Goal: Information Seeking & Learning: Learn about a topic

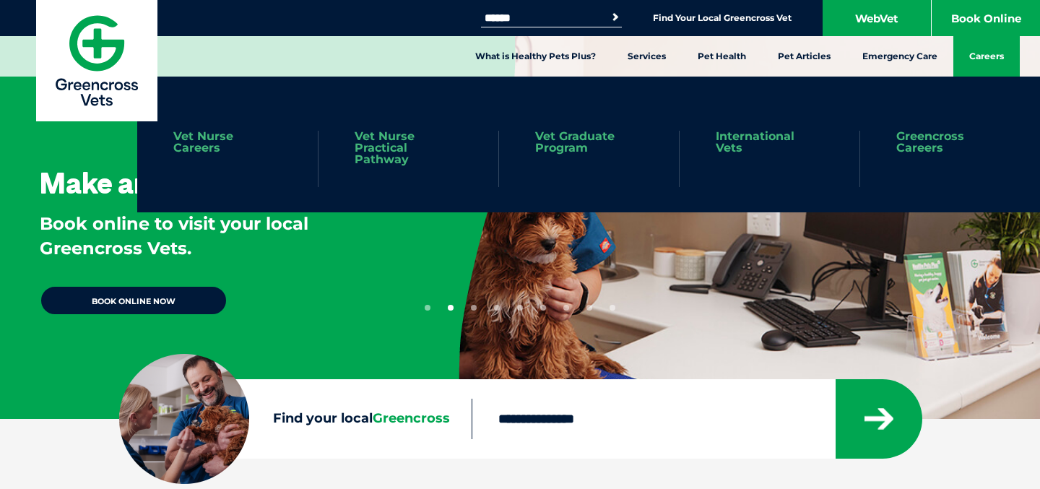
click at [978, 60] on link "Careers" at bounding box center [987, 56] width 66 height 40
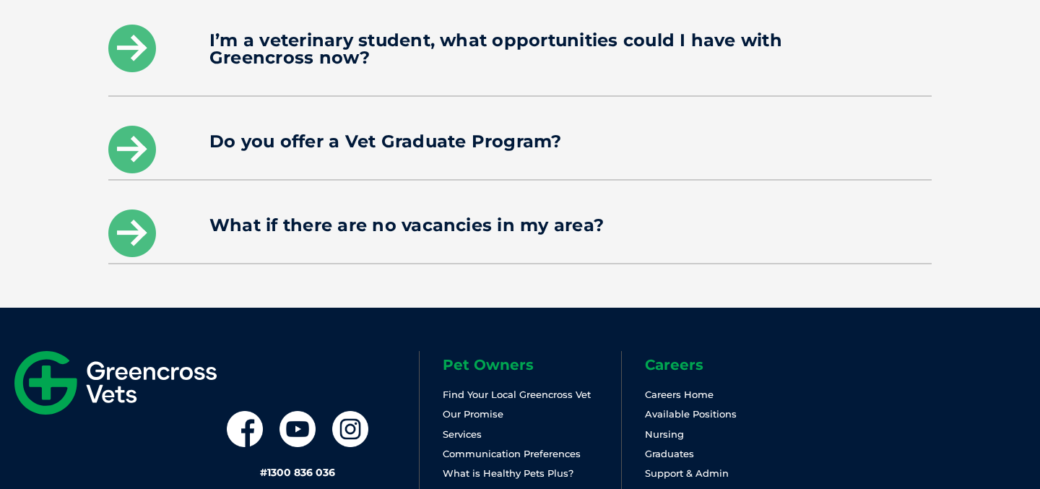
scroll to position [2436, 0]
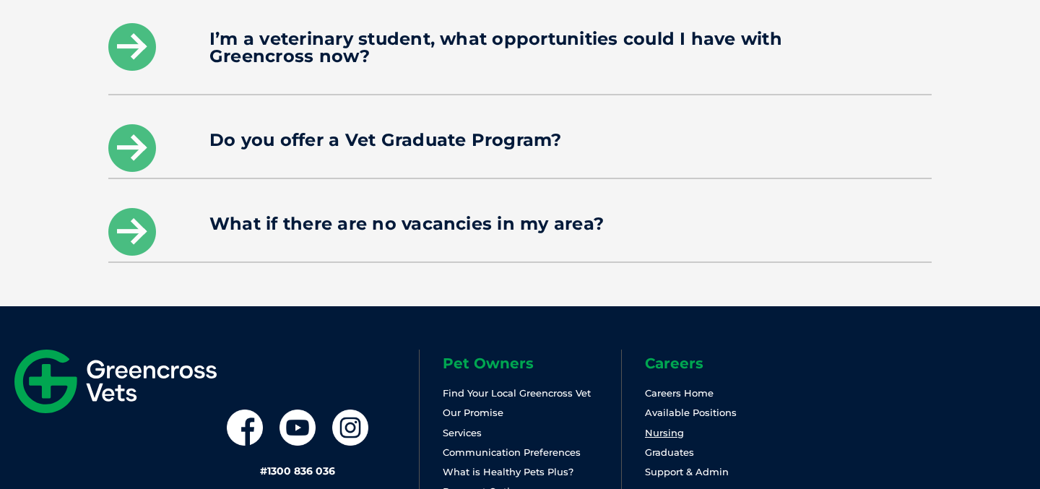
click at [671, 427] on link "Nursing" at bounding box center [664, 433] width 39 height 12
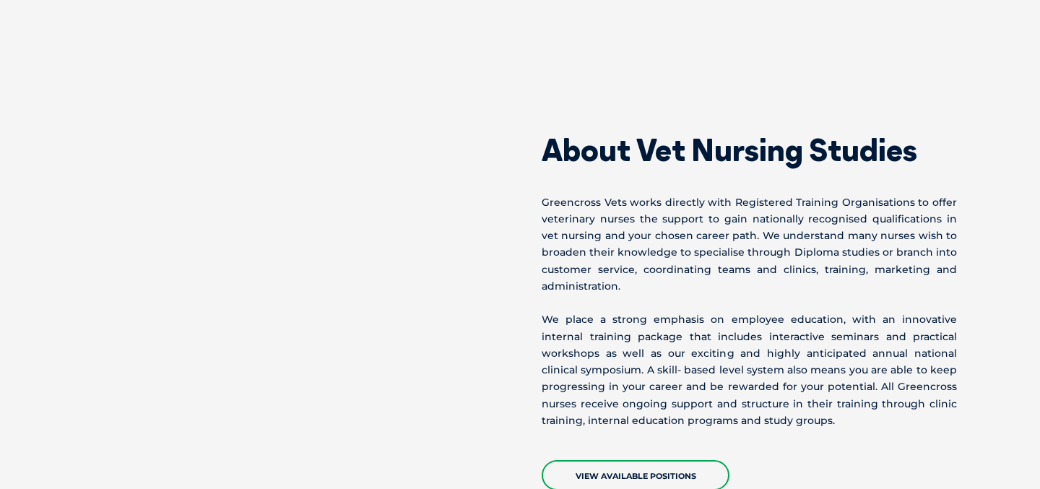
scroll to position [2008, 0]
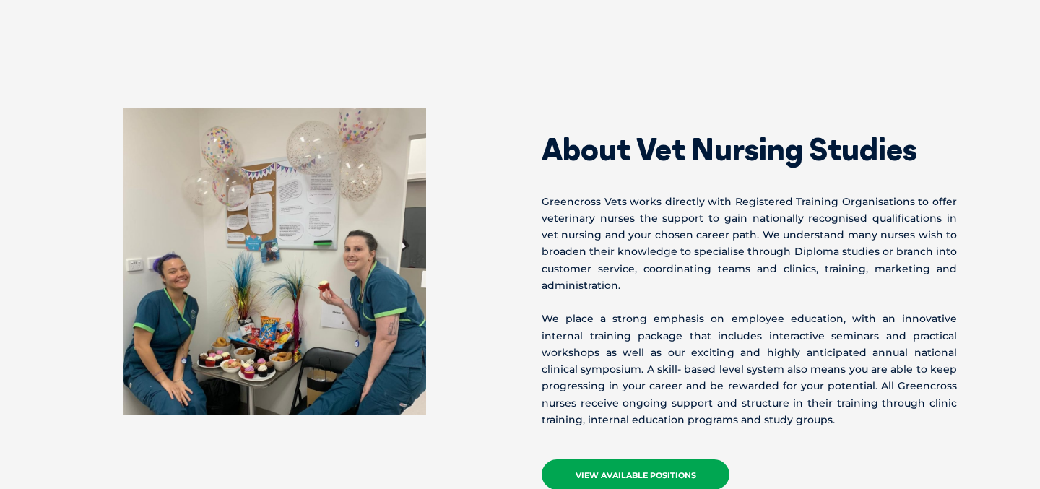
click at [611, 460] on link "View Available Positions" at bounding box center [636, 475] width 188 height 30
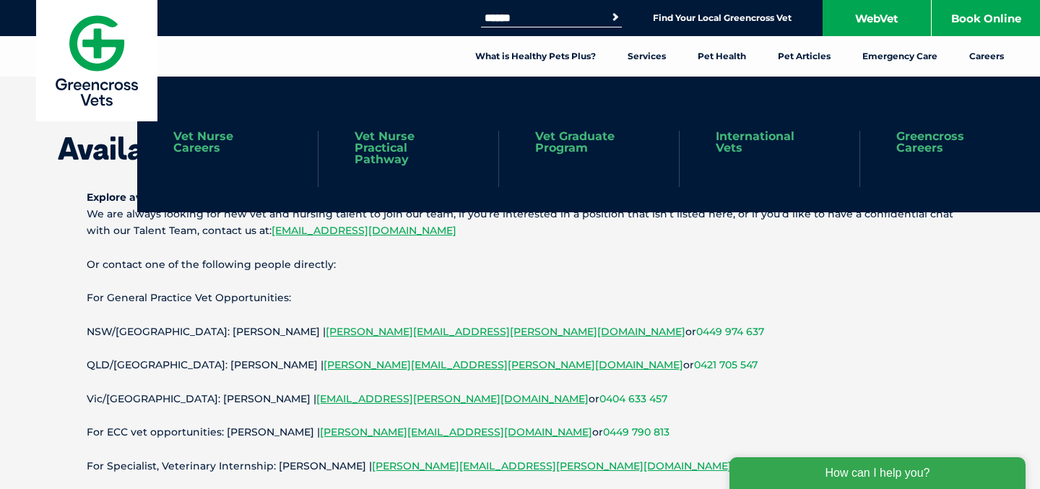
click at [390, 155] on link "Vet Nurse Practical Pathway" at bounding box center [409, 148] width 108 height 35
click at [203, 139] on link "Vet Nurse Careers" at bounding box center [227, 142] width 108 height 23
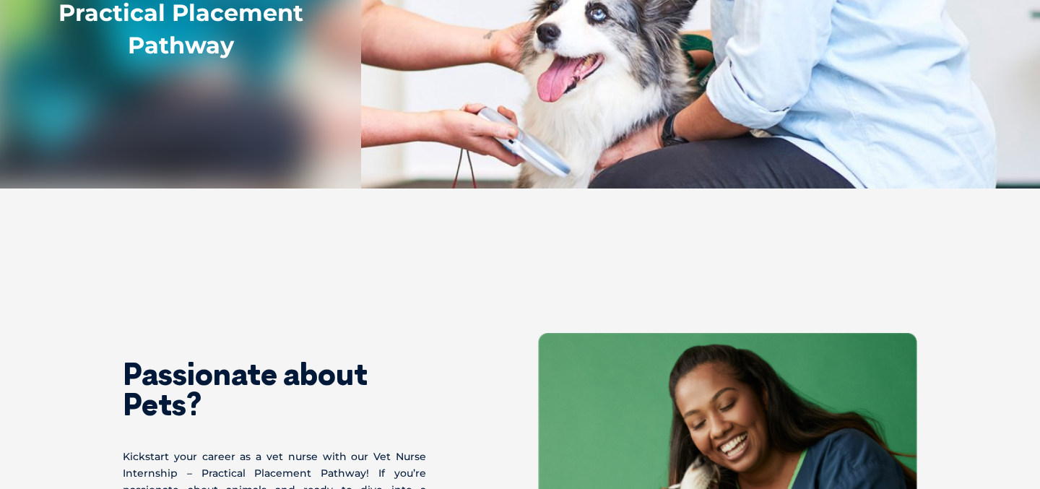
scroll to position [316, 0]
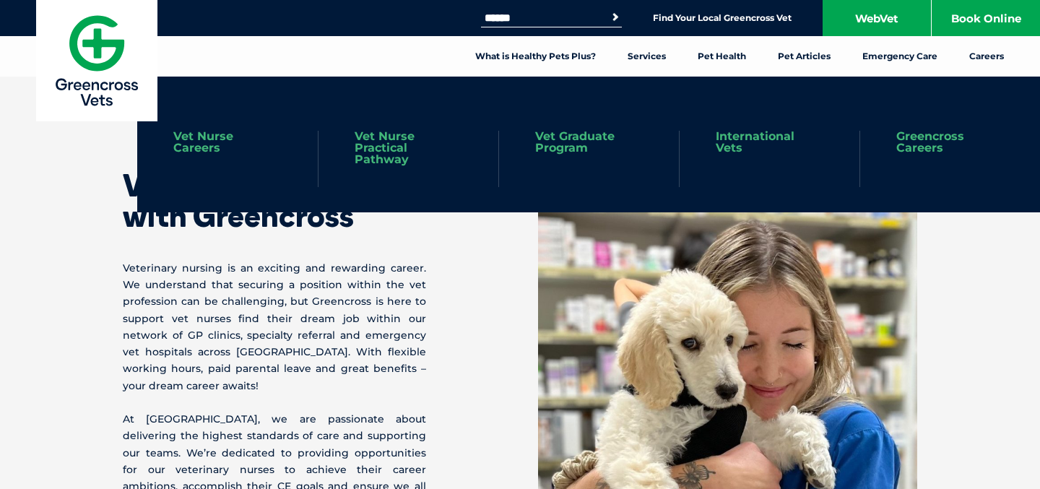
click at [573, 142] on link "Vet Graduate Program" at bounding box center [589, 142] width 108 height 23
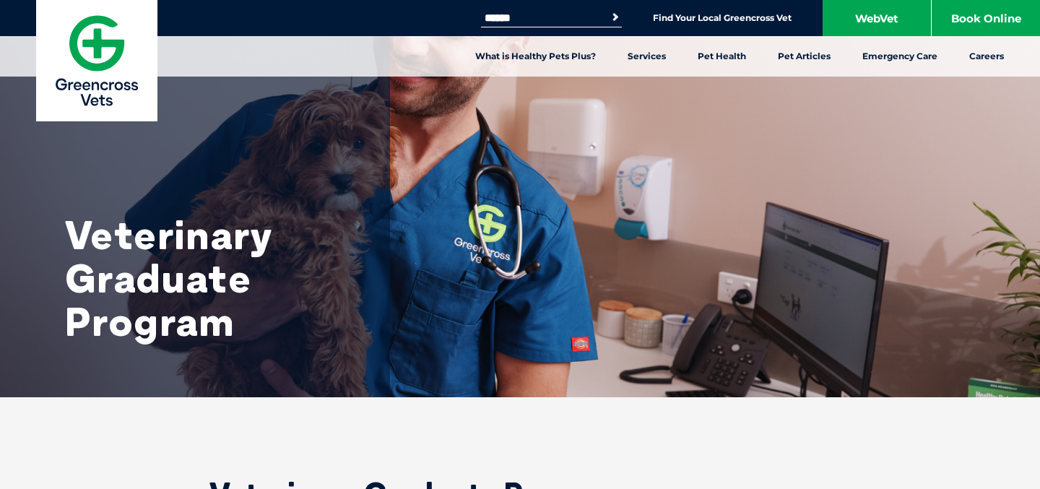
scroll to position [8, 0]
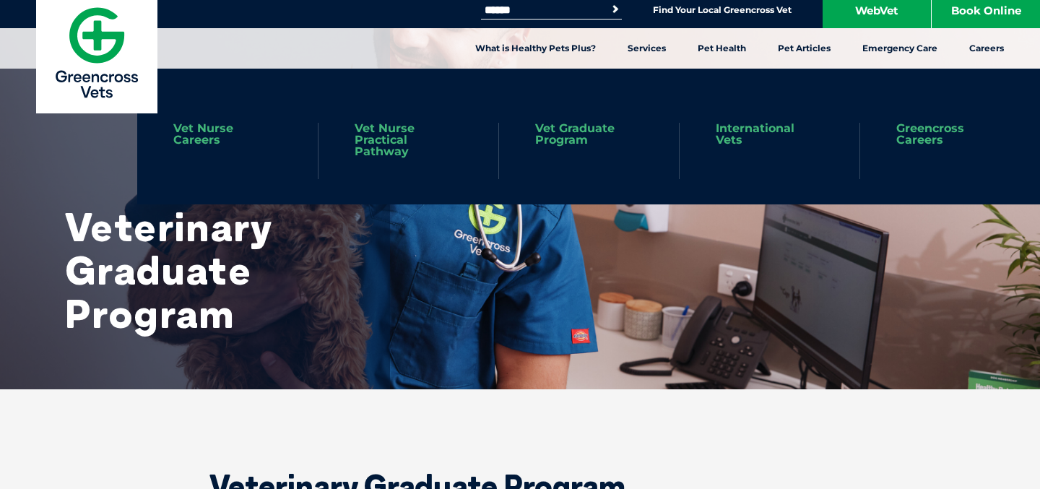
click at [398, 149] on link "Vet Nurse Practical Pathway" at bounding box center [409, 140] width 108 height 35
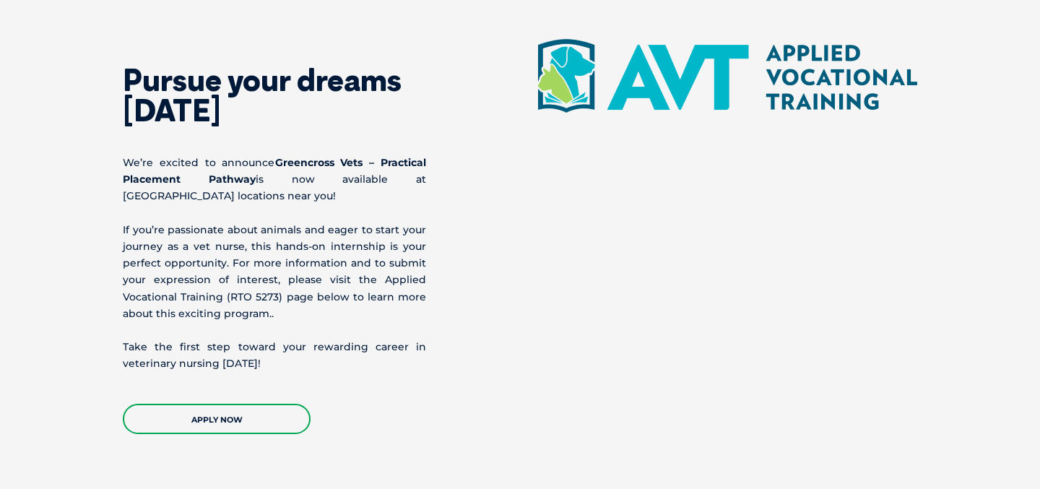
scroll to position [1658, 0]
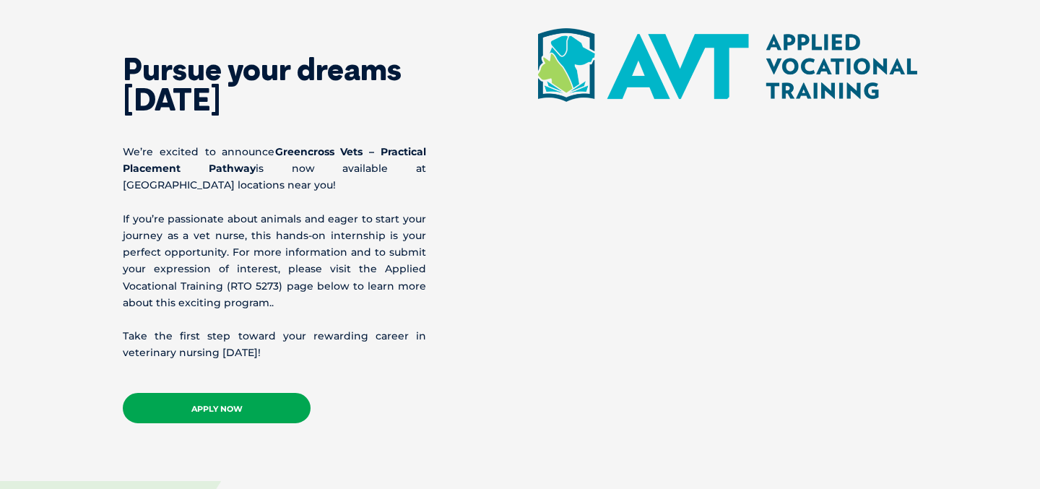
click at [241, 410] on link "APPLY NOW" at bounding box center [217, 408] width 188 height 30
